Goal: Navigation & Orientation: Find specific page/section

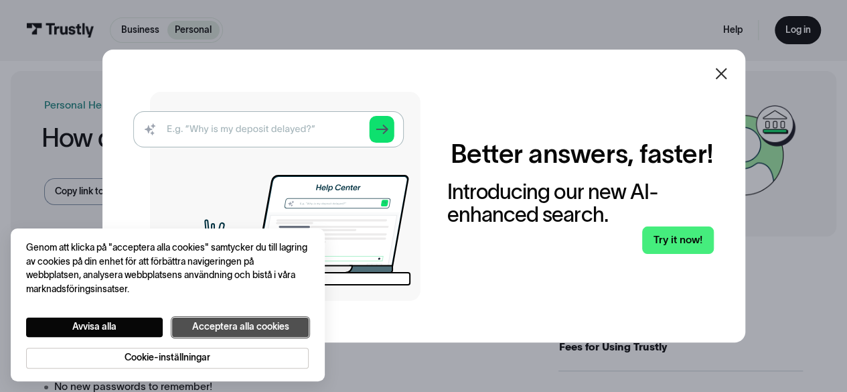
click at [277, 331] on button "Acceptera alla cookies" at bounding box center [240, 326] width 137 height 19
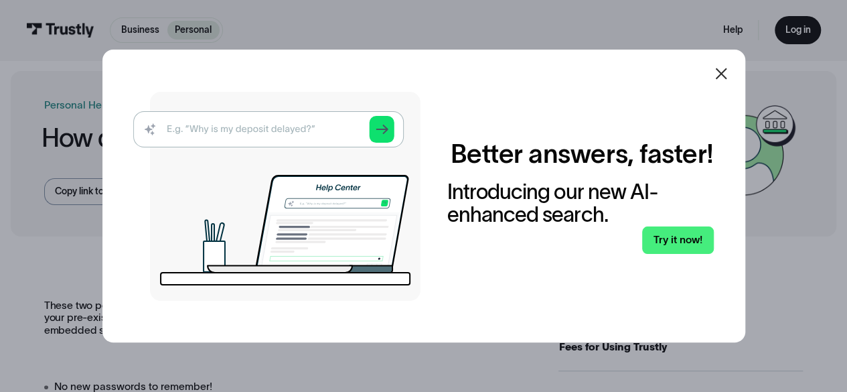
click at [724, 74] on icon at bounding box center [721, 74] width 16 height 16
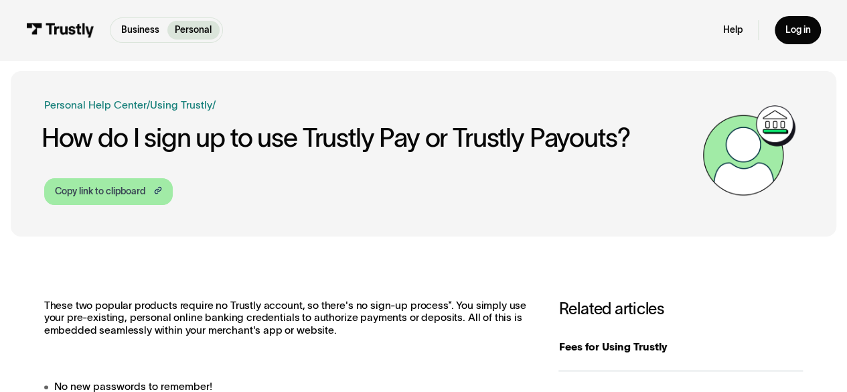
click at [134, 196] on div "Copy link to clipboard" at bounding box center [100, 192] width 90 height 14
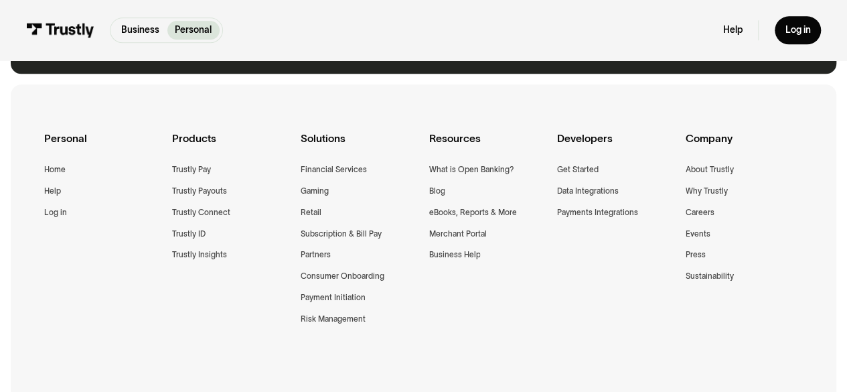
scroll to position [789, 0]
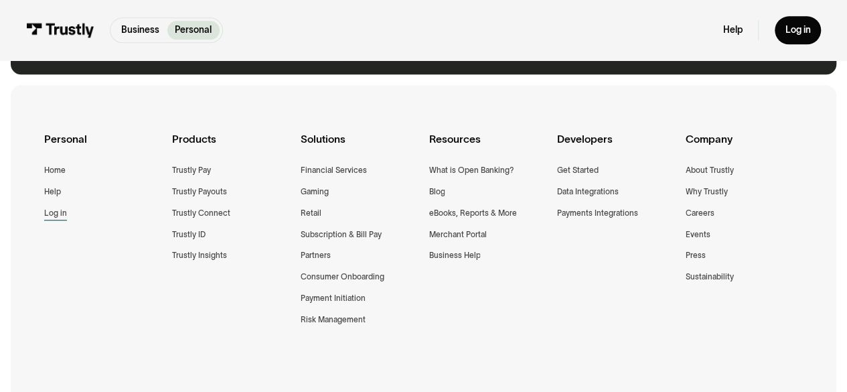
click at [47, 208] on div "Log in" at bounding box center [55, 212] width 23 height 13
